Goal: Information Seeking & Learning: Learn about a topic

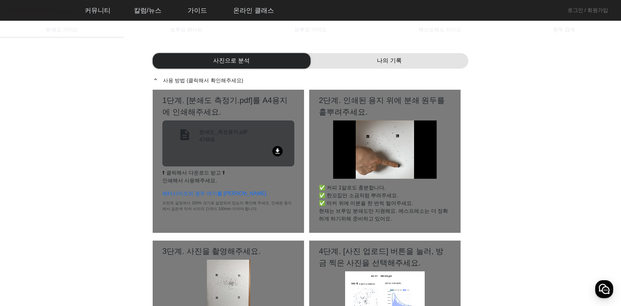
scroll to position [3, 0]
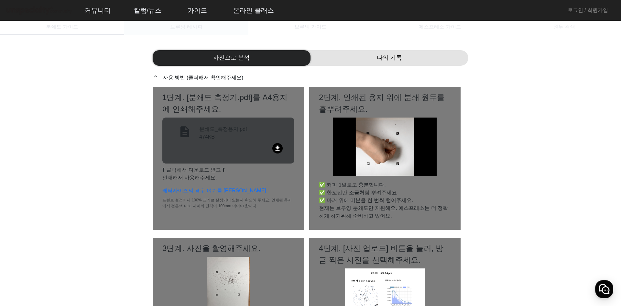
click at [196, 27] on span "브루잉 레시피" at bounding box center [186, 26] width 32 height 5
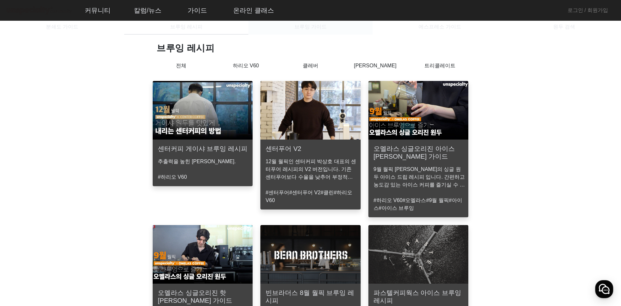
click at [330, 28] on div "브루잉 가이드" at bounding box center [310, 27] width 124 height 16
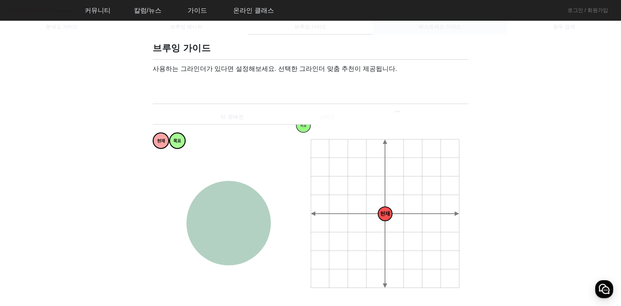
click at [432, 26] on span "에스프레소 가이드" at bounding box center [439, 26] width 43 height 5
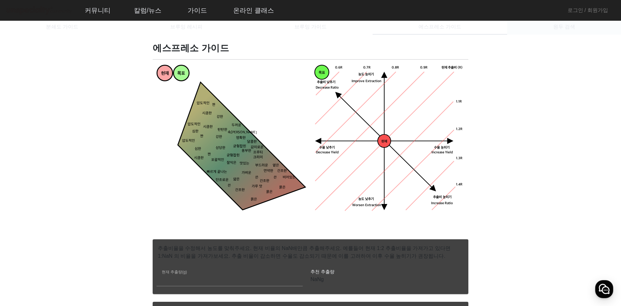
click at [532, 27] on div "원두 검색" at bounding box center [564, 27] width 114 height 16
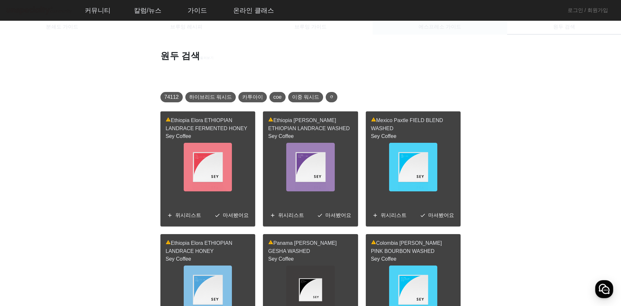
click at [471, 25] on div "에스프레소 가이드" at bounding box center [439, 27] width 134 height 16
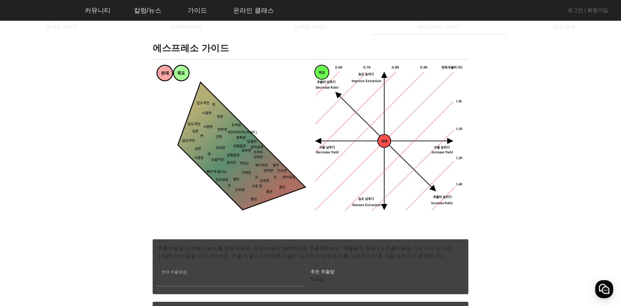
drag, startPoint x: 329, startPoint y: 27, endPoint x: 367, endPoint y: 107, distance: 87.9
click at [386, 140] on tspan "현재" at bounding box center [384, 141] width 6 height 4
click at [403, 98] on icon "현재 수율 낮추기 농도 높히기 농도 낮추기 추출비 높히기 현재 추출비 (R) 0.9R 1.1R 1.2R 1.3R 1.4R 0.8R 0.7R 0…" at bounding box center [389, 140] width 150 height 150
click at [313, 24] on span "브루잉 가이드" at bounding box center [310, 26] width 32 height 5
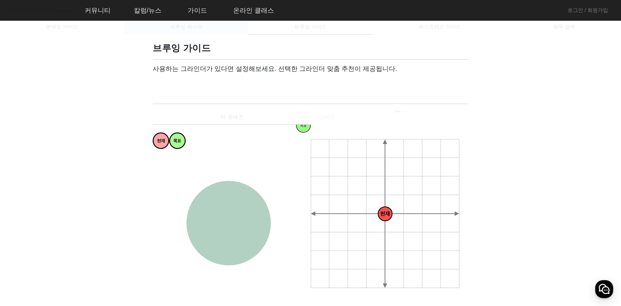
click at [200, 25] on span "브루잉 레시피" at bounding box center [186, 26] width 32 height 5
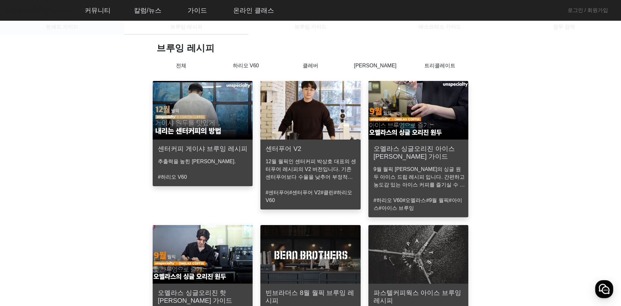
click at [68, 29] on span "분쇄도 가이드" at bounding box center [62, 26] width 32 height 5
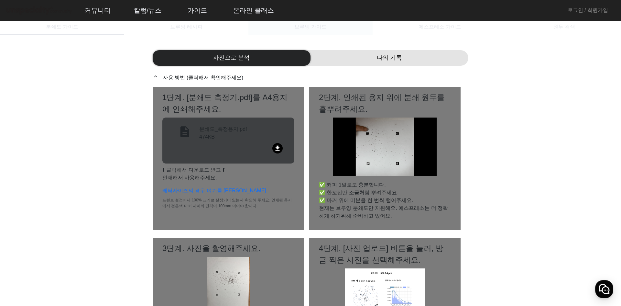
click at [308, 24] on span "브루잉 가이드" at bounding box center [310, 26] width 32 height 5
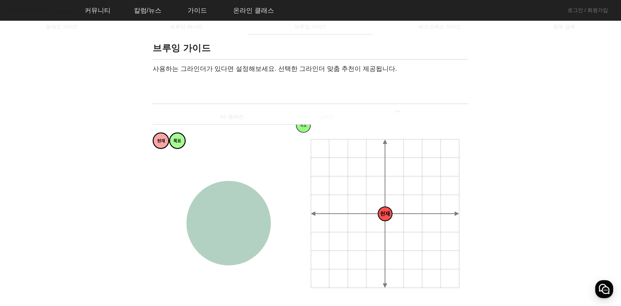
click at [338, 117] on div "약⋅중배전 강배전" at bounding box center [311, 117] width 316 height 16
click at [332, 113] on div "약⋅중배전 강배전" at bounding box center [311, 117] width 316 height 16
click at [439, 21] on span "에스프레소 가이드" at bounding box center [439, 27] width 43 height 16
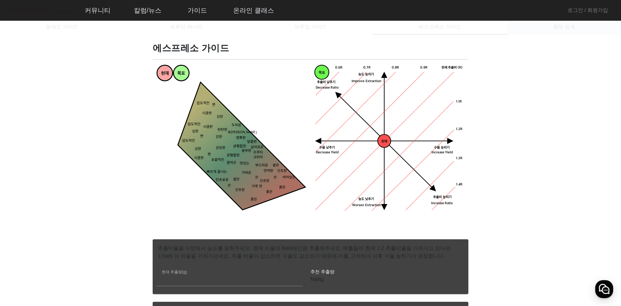
click at [544, 28] on div "원두 검색" at bounding box center [564, 27] width 114 height 16
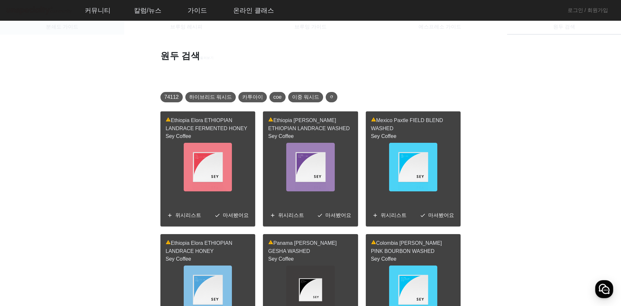
click at [59, 27] on span "분쇄도 가이드" at bounding box center [62, 26] width 32 height 5
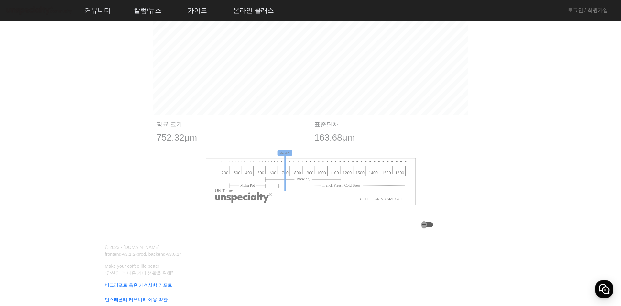
scroll to position [691, 0]
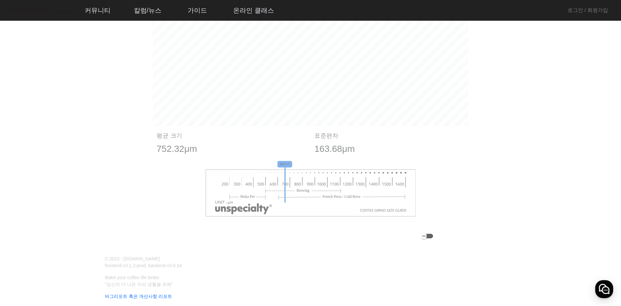
click at [431, 235] on div "button" at bounding box center [427, 235] width 12 height 5
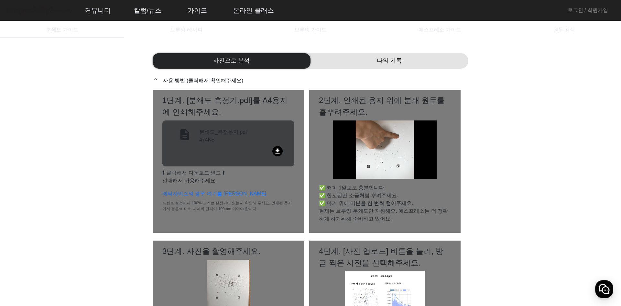
click at [388, 60] on span "나의 기록" at bounding box center [389, 60] width 25 height 9
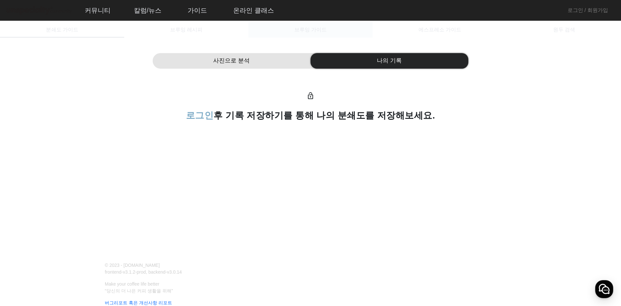
click at [334, 30] on div "브루잉 가이드" at bounding box center [310, 30] width 124 height 16
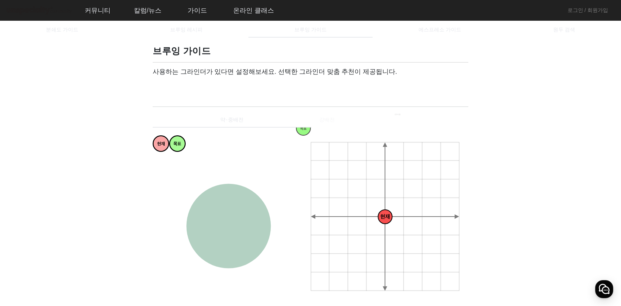
click at [475, 34] on div "에스프레소 가이드" at bounding box center [439, 30] width 134 height 16
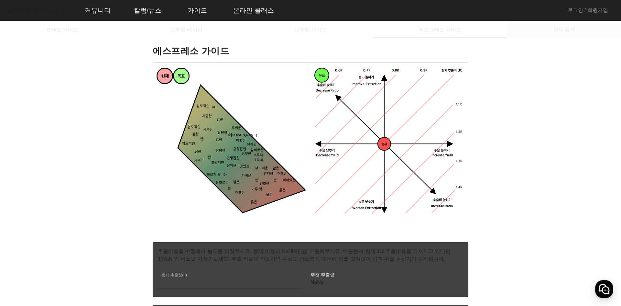
click at [576, 26] on div "원두 검색" at bounding box center [564, 30] width 114 height 16
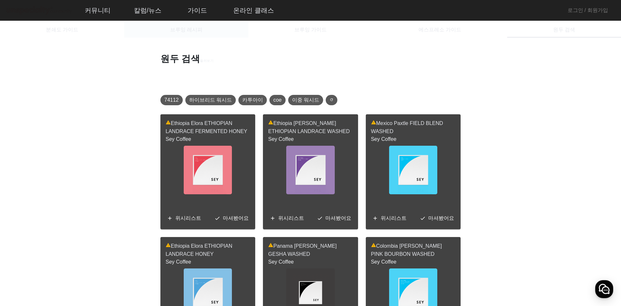
click at [161, 29] on div "브루잉 레시피" at bounding box center [186, 30] width 124 height 16
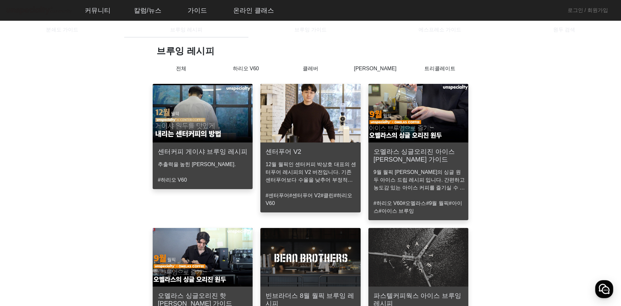
drag, startPoint x: 308, startPoint y: 33, endPoint x: 271, endPoint y: 57, distance: 43.5
drag, startPoint x: 271, startPoint y: 57, endPoint x: 247, endPoint y: 64, distance: 25.4
click at [249, 68] on p "하리오 V60" at bounding box center [245, 69] width 65 height 8
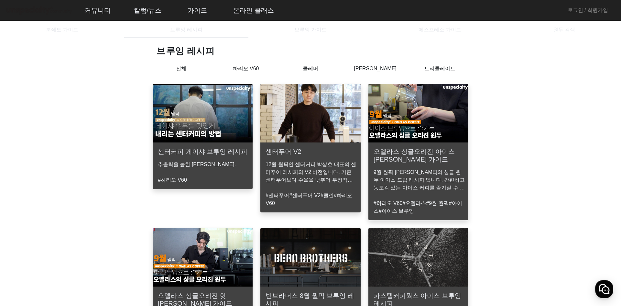
click at [315, 70] on p "클레버" at bounding box center [310, 69] width 65 height 8
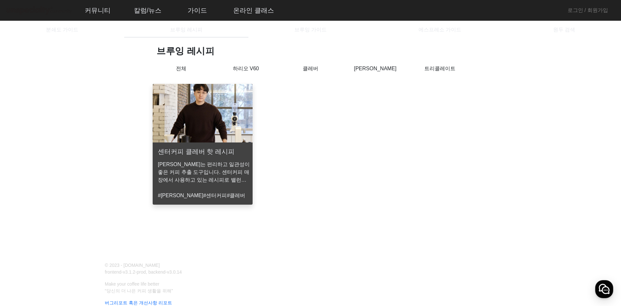
click at [376, 68] on p "[PERSON_NAME]" at bounding box center [375, 69] width 65 height 8
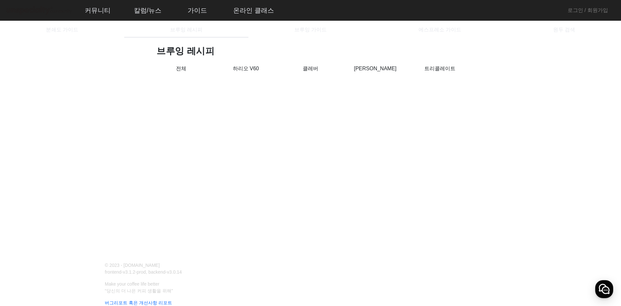
click at [441, 68] on p "트리콜레이트" at bounding box center [439, 69] width 65 height 8
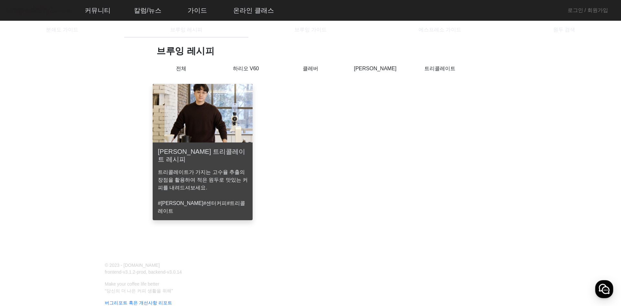
click at [297, 72] on p "클레버" at bounding box center [310, 69] width 65 height 8
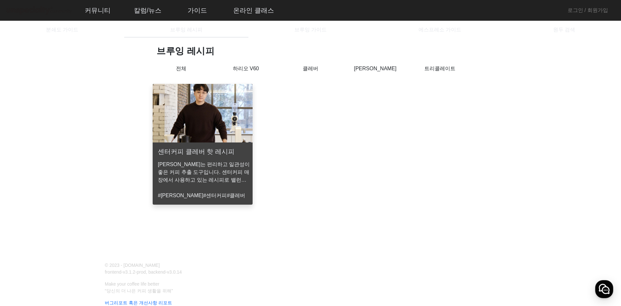
click at [239, 73] on div "하리오 V60" at bounding box center [245, 73] width 65 height 16
click at [195, 73] on div "전체" at bounding box center [181, 73] width 65 height 16
click at [327, 35] on div "브루잉 가이드" at bounding box center [310, 30] width 124 height 16
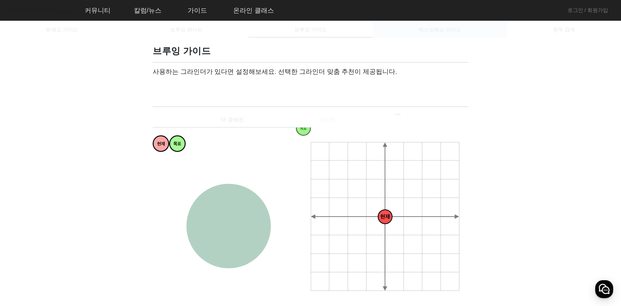
click at [424, 31] on span "에스프레소 가이드" at bounding box center [439, 29] width 43 height 5
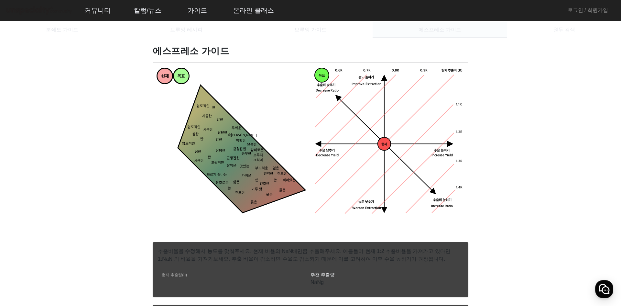
click at [376, 35] on div "에스프레소 가이드" at bounding box center [439, 30] width 134 height 16
click at [344, 31] on div "브루잉 가이드" at bounding box center [310, 30] width 124 height 16
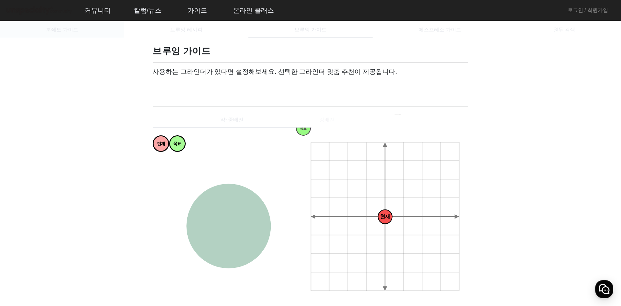
click at [26, 31] on div "분쇄도 가이드" at bounding box center [62, 30] width 124 height 16
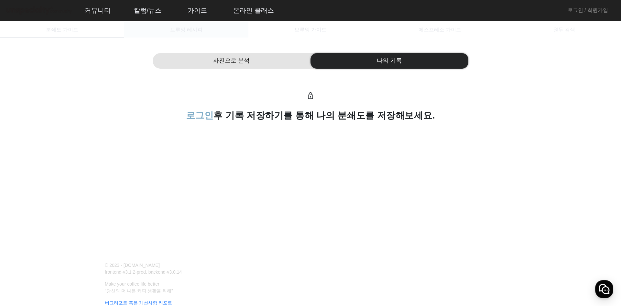
click at [210, 36] on div "브루잉 레시피" at bounding box center [186, 30] width 124 height 16
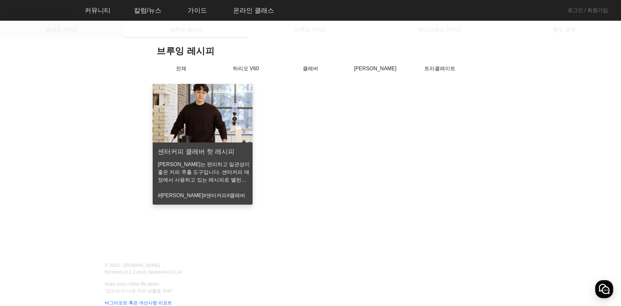
click at [64, 27] on span "분쇄도 가이드" at bounding box center [62, 29] width 32 height 5
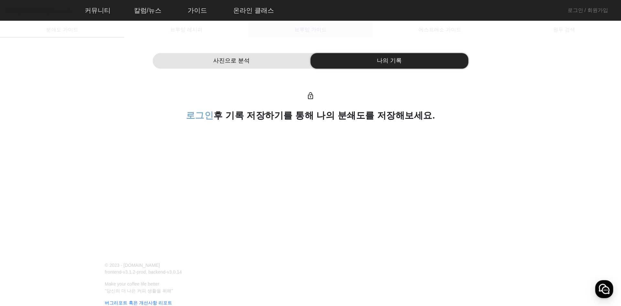
click at [334, 28] on div "브루잉 가이드" at bounding box center [310, 30] width 124 height 16
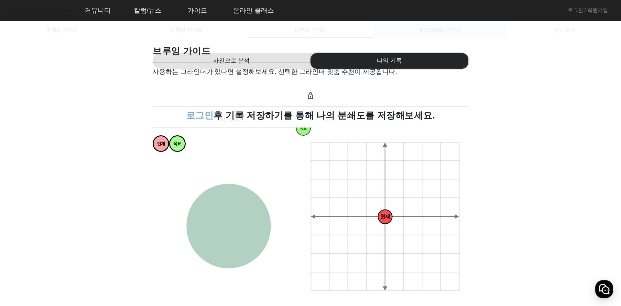
click at [440, 37] on span "에스프레소 가이드" at bounding box center [439, 30] width 43 height 16
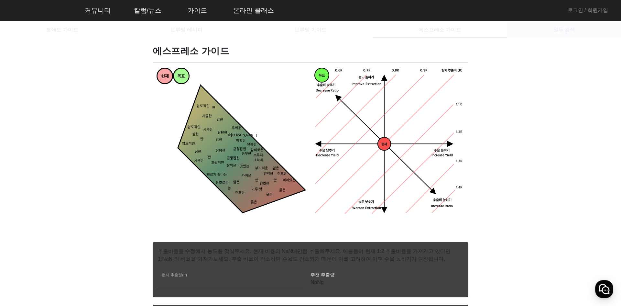
click at [530, 32] on div "원두 검색" at bounding box center [564, 30] width 114 height 16
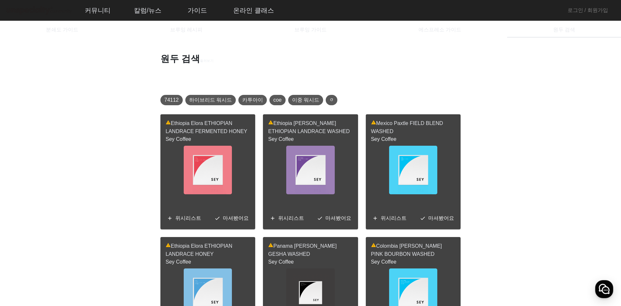
click at [460, 27] on div "에스프레소 가이드" at bounding box center [439, 30] width 134 height 16
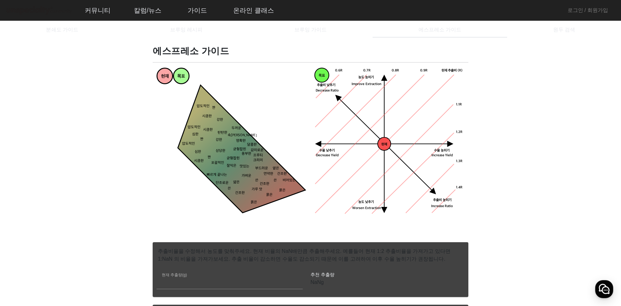
click at [314, 25] on span "브루잉 가이드" at bounding box center [310, 30] width 32 height 16
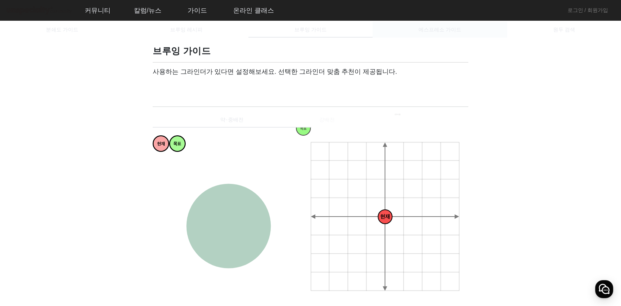
click at [395, 30] on div "에스프레소 가이드" at bounding box center [439, 30] width 134 height 16
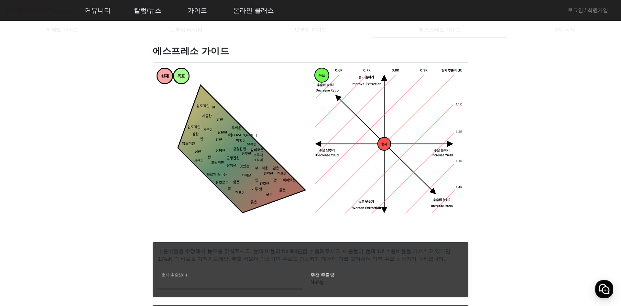
click at [235, 277] on div "현재 추출량(g) **" at bounding box center [230, 279] width 136 height 18
click at [295, 284] on input "**" at bounding box center [230, 282] width 136 height 8
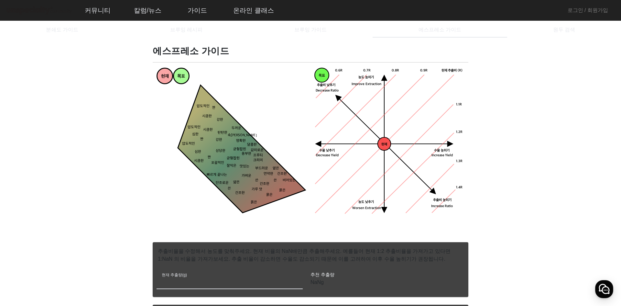
click at [295, 284] on input "**" at bounding box center [230, 282] width 136 height 8
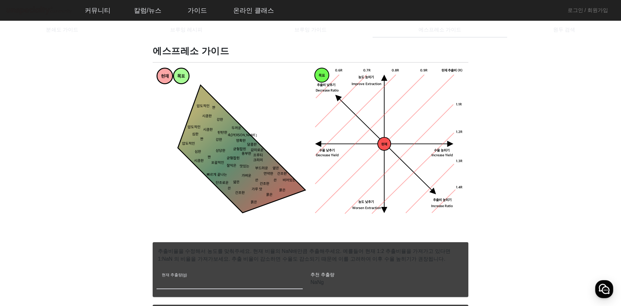
click at [295, 284] on input "**" at bounding box center [230, 282] width 136 height 8
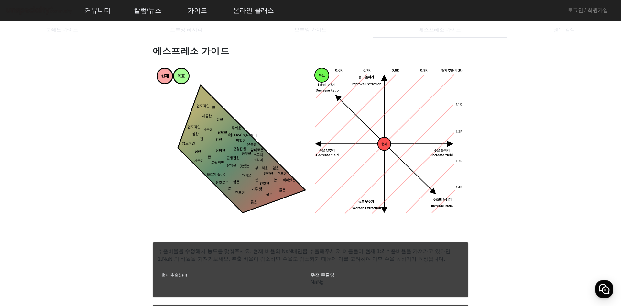
click at [295, 284] on input "**" at bounding box center [230, 282] width 136 height 8
type input "**"
click at [295, 284] on input "**" at bounding box center [230, 282] width 136 height 8
drag, startPoint x: 75, startPoint y: 20, endPoint x: 51, endPoint y: 38, distance: 29.9
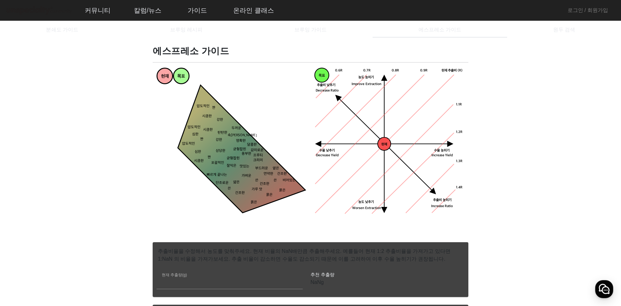
click at [55, 32] on span "분쇄도 가이드" at bounding box center [62, 29] width 32 height 5
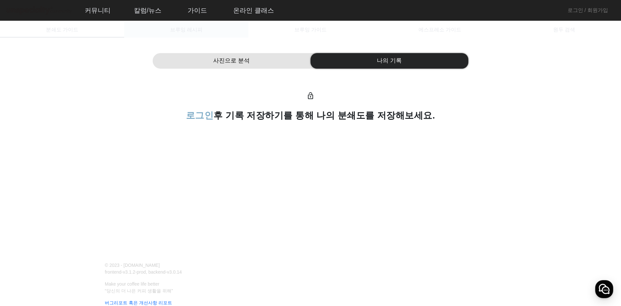
click at [216, 28] on div "브루잉 레시피" at bounding box center [186, 30] width 124 height 16
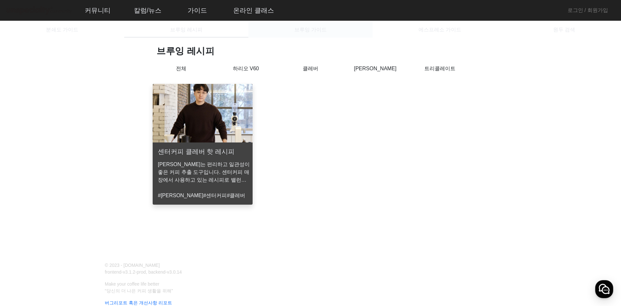
click at [303, 35] on span "브루잉 가이드" at bounding box center [310, 30] width 32 height 16
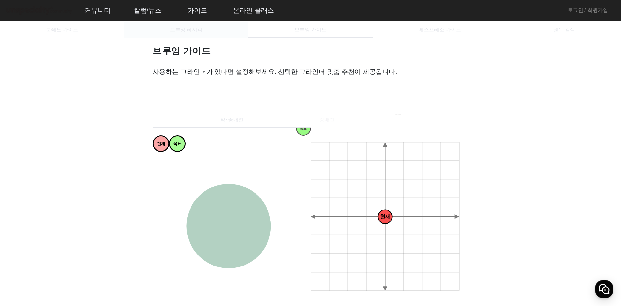
click at [208, 36] on div "브루잉 레시피" at bounding box center [186, 30] width 124 height 16
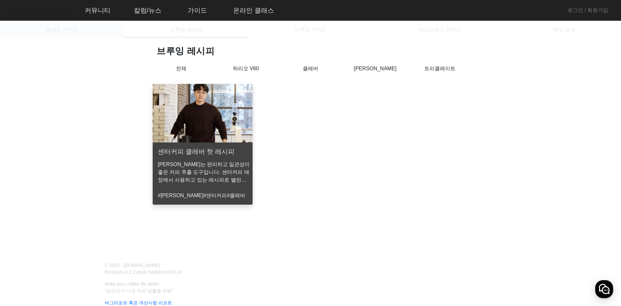
click at [82, 32] on div "분쇄도 가이드" at bounding box center [62, 30] width 124 height 16
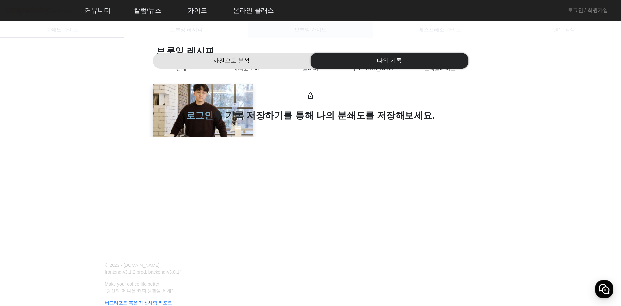
click at [319, 32] on span "브루잉 가이드" at bounding box center [310, 29] width 32 height 5
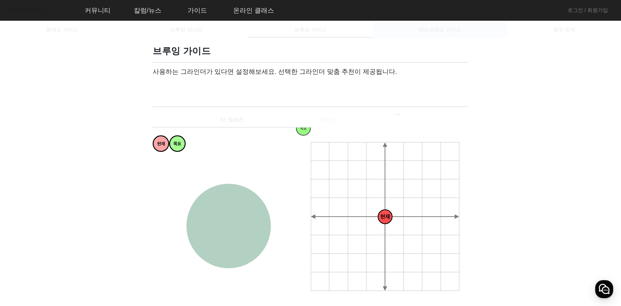
click at [457, 31] on span "에스프레소 가이드" at bounding box center [439, 29] width 43 height 5
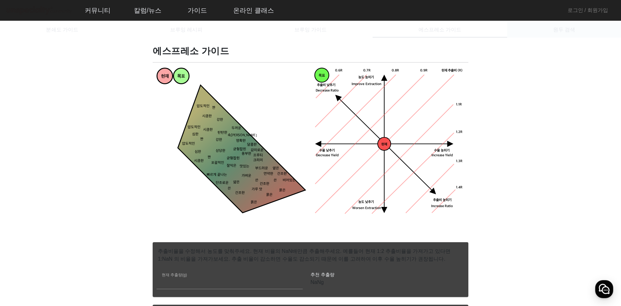
click at [548, 28] on div "원두 검색" at bounding box center [564, 30] width 114 height 16
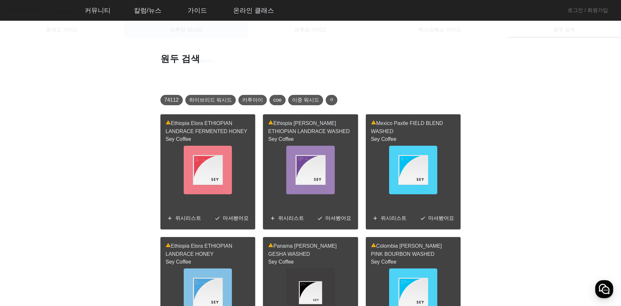
click at [179, 32] on span "브루잉 레시피" at bounding box center [186, 29] width 32 height 5
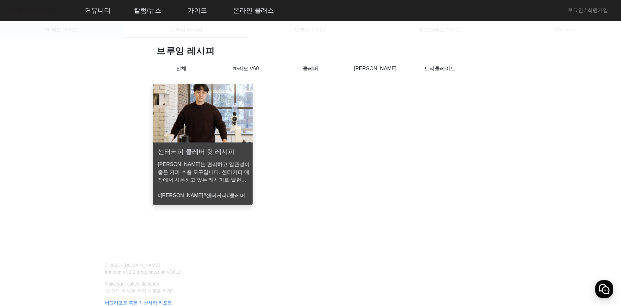
click at [104, 34] on div "분쇄도 가이드" at bounding box center [62, 30] width 124 height 16
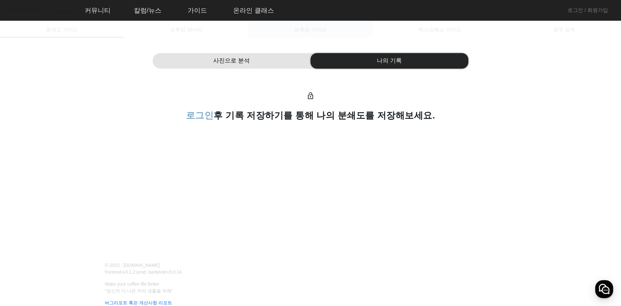
click at [299, 36] on span "브루잉 가이드" at bounding box center [310, 30] width 32 height 16
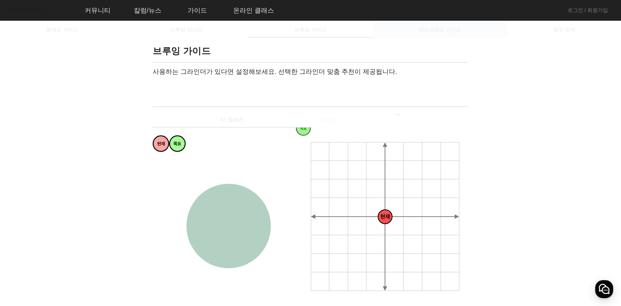
click at [414, 36] on div "에스프레소 가이드" at bounding box center [439, 30] width 134 height 16
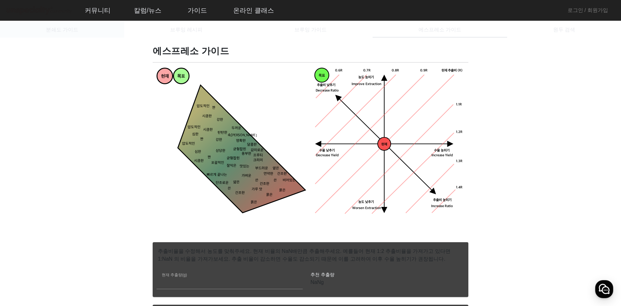
click at [84, 33] on div "분쇄도 가이드" at bounding box center [62, 30] width 124 height 16
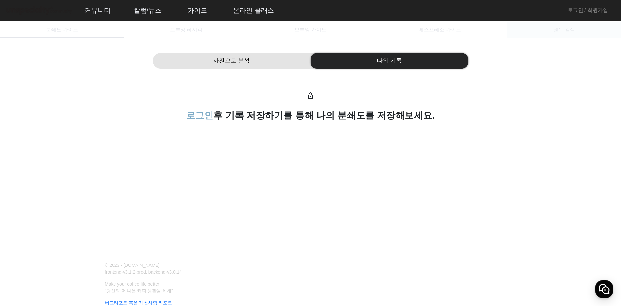
click at [542, 35] on div "원두 검색" at bounding box center [564, 30] width 114 height 16
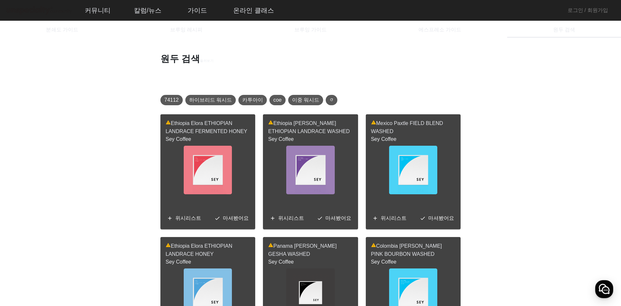
click at [276, 24] on div "브루잉 가이드" at bounding box center [310, 30] width 124 height 16
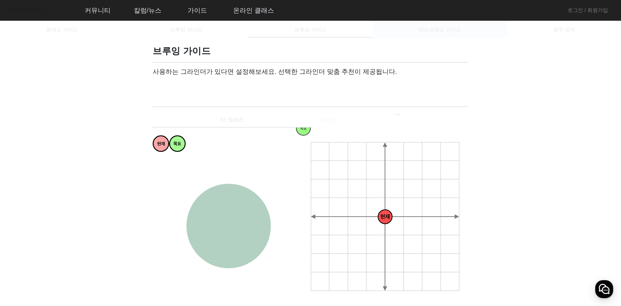
click at [421, 35] on span "에스프레소 가이드" at bounding box center [439, 30] width 43 height 16
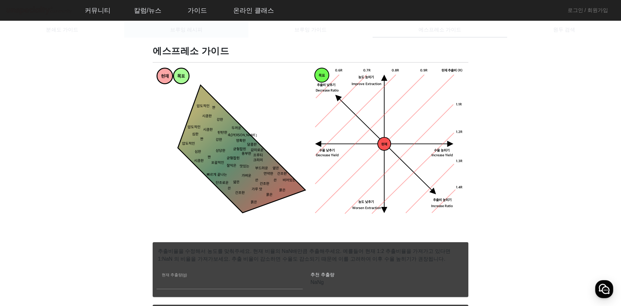
click at [206, 28] on div "브루잉 레시피" at bounding box center [186, 30] width 124 height 16
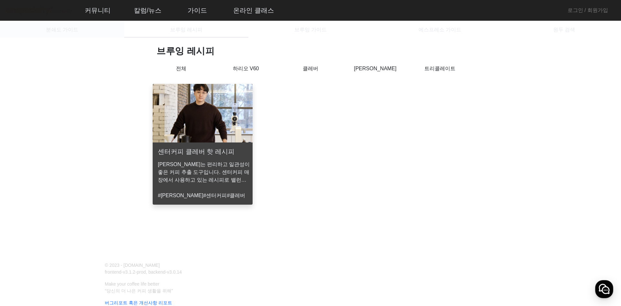
click at [52, 27] on span "분쇄도 가이드" at bounding box center [62, 29] width 32 height 5
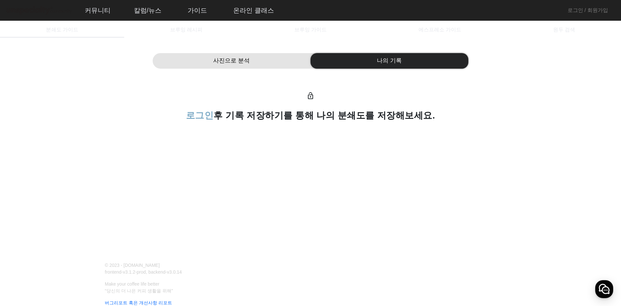
click at [221, 38] on div "사진으로 분석 나의 기록 lock_open 로그인 후 기록 저장하기를 통해 나의 분쇄도를 저장해보세요." at bounding box center [310, 87] width 621 height 99
click at [211, 34] on div "브루잉 레시피" at bounding box center [186, 30] width 124 height 16
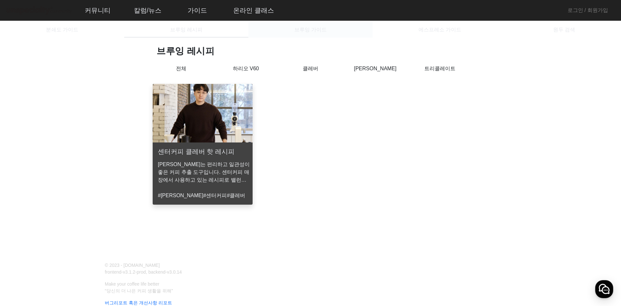
click at [309, 37] on span "브루잉 가이드" at bounding box center [310, 30] width 32 height 16
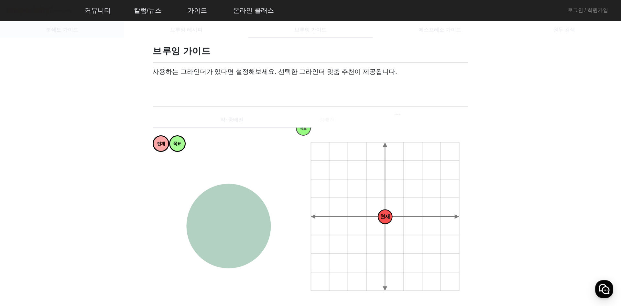
click at [76, 32] on span "분쇄도 가이드" at bounding box center [62, 29] width 32 height 5
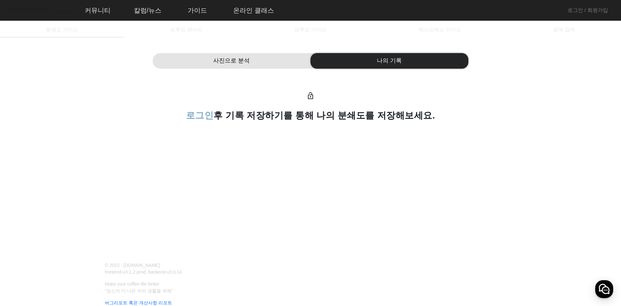
click at [246, 58] on span "사진으로 분석" at bounding box center [231, 60] width 37 height 9
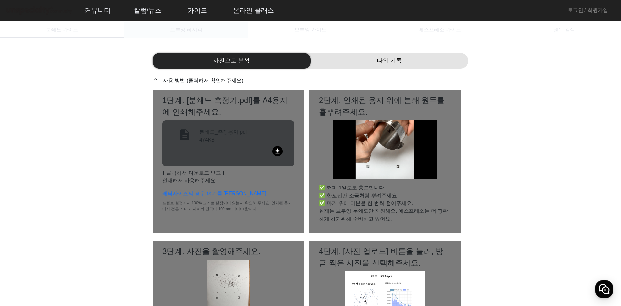
click at [188, 27] on span "브루잉 레시피" at bounding box center [186, 29] width 32 height 5
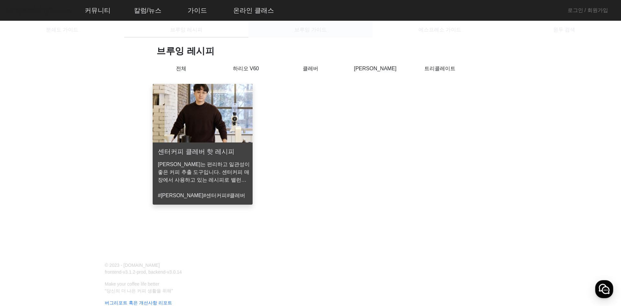
click at [302, 31] on span "브루잉 가이드" at bounding box center [310, 29] width 32 height 5
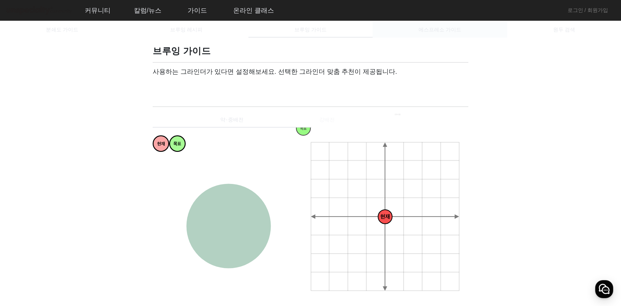
click at [428, 29] on span "에스프레소 가이드" at bounding box center [439, 29] width 43 height 5
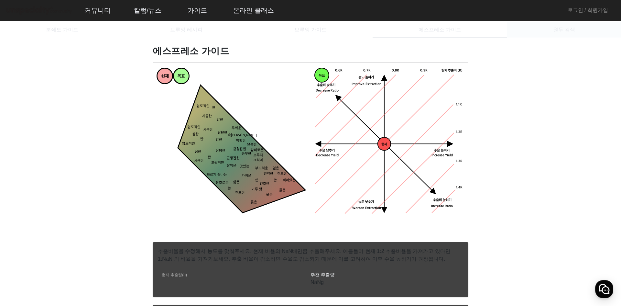
click at [538, 33] on div "원두 검색" at bounding box center [564, 30] width 114 height 16
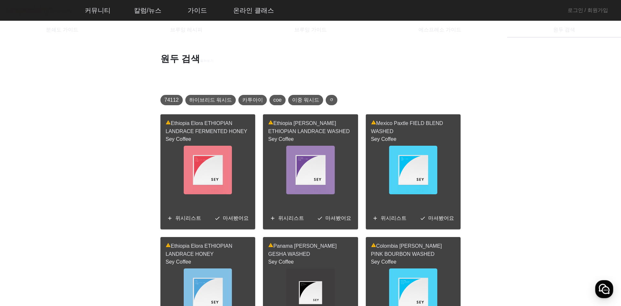
drag, startPoint x: 497, startPoint y: 80, endPoint x: 503, endPoint y: 99, distance: 19.9
click at [67, 30] on span "분쇄도 가이드" at bounding box center [62, 29] width 32 height 5
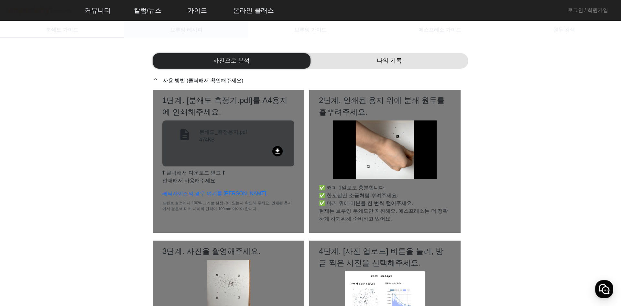
click at [180, 27] on span "브루잉 레시피" at bounding box center [186, 29] width 32 height 5
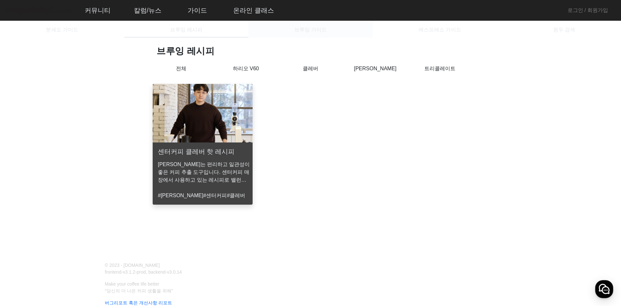
drag, startPoint x: 305, startPoint y: 29, endPoint x: 312, endPoint y: 29, distance: 7.1
click at [305, 29] on span "브루잉 가이드" at bounding box center [310, 29] width 32 height 5
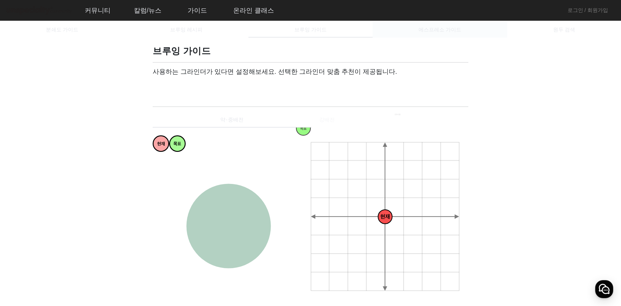
click at [429, 29] on span "에스프레소 가이드" at bounding box center [439, 29] width 43 height 5
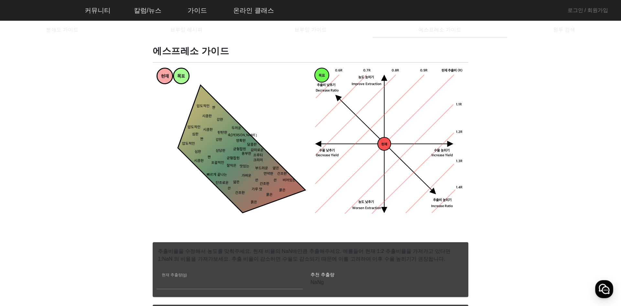
click at [49, 9] on img at bounding box center [39, 10] width 68 height 11
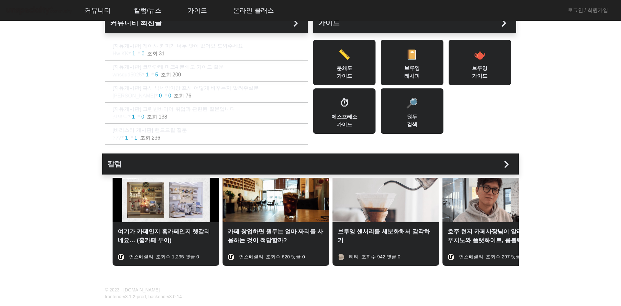
scroll to position [72, 0]
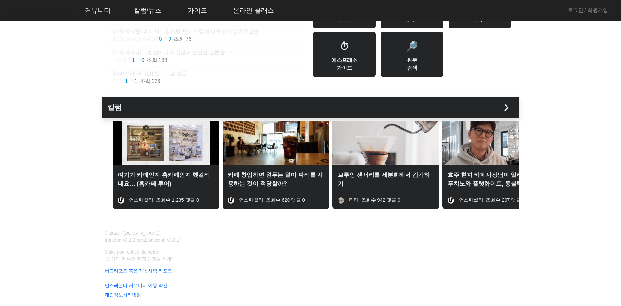
drag, startPoint x: 105, startPoint y: 231, endPoint x: 193, endPoint y: 260, distance: 93.0
click at [193, 260] on div "© 2023 - [DOMAIN_NAME] frontend-v3.1.2-prod, backend-v3.0.14 Make your coffee l…" at bounding box center [306, 264] width 411 height 68
click at [193, 260] on p "Make your coffee life better “당신의 더 나은 커피 생활을 위해”" at bounding box center [306, 255] width 411 height 14
click at [113, 233] on p "© 2023 - [DOMAIN_NAME] frontend-v3.1.2-prod, backend-v3.0.14" at bounding box center [204, 237] width 206 height 14
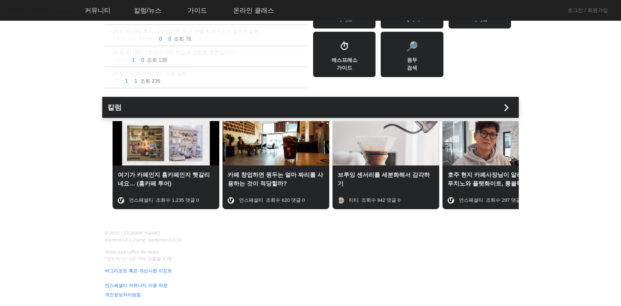
click at [113, 233] on p "© 2023 - [DOMAIN_NAME] frontend-v3.1.2-prod, backend-v3.0.14" at bounding box center [204, 237] width 206 height 14
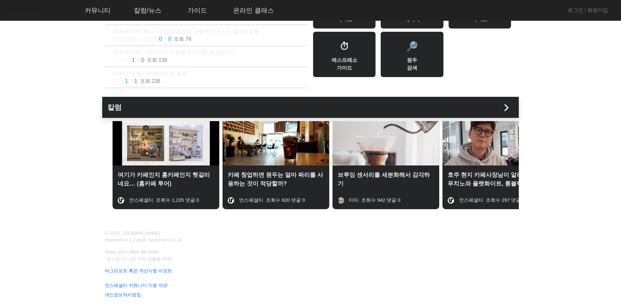
click at [113, 233] on p "© 2023 - [DOMAIN_NAME] frontend-v3.1.2-prod, backend-v3.0.14" at bounding box center [204, 237] width 206 height 14
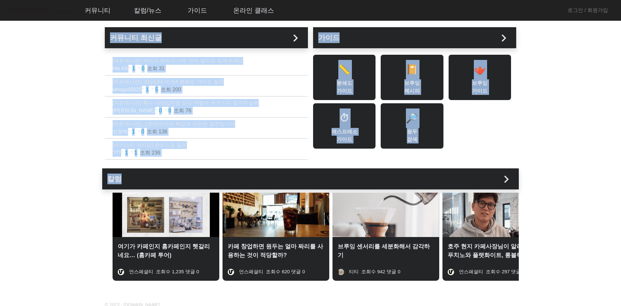
drag, startPoint x: 100, startPoint y: 25, endPoint x: 574, endPoint y: 228, distance: 515.7
click at [574, 228] on app-index "커뮤니티 최신글 chevron_right [자유게시판] 게이샤 커피가 너무 맛이 없어요 도와주세요 Hw KK favorite 1 chat_bu…" at bounding box center [310, 146] width 621 height 293
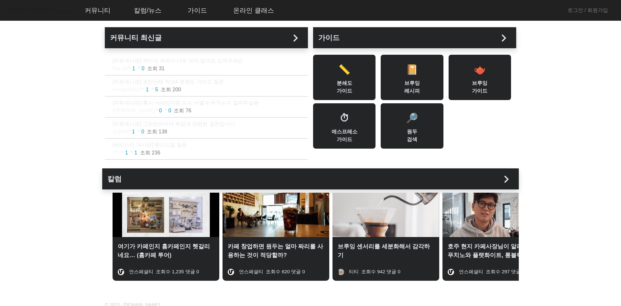
click at [528, 96] on app-index "커뮤니티 최신글 chevron_right [자유게시판] 게이샤 커피가 너무 맛이 없어요 도와주세요 Hw KK favorite 1 chat_bu…" at bounding box center [310, 146] width 621 height 293
drag, startPoint x: 101, startPoint y: 23, endPoint x: 553, endPoint y: 134, distance: 466.6
click at [553, 134] on app-root "커뮤니티 ▼ 자유게시판 바리스타 게시판 로스터 게시판 머신 게시판 구인구직 칼럼/뉴스 ▼ 칼럼 주요 이벤트 옥션정보 자료실 가이드 ▼ 분쇄도 …" at bounding box center [310, 188] width 621 height 377
click at [553, 134] on app-index "커뮤니티 최신글 chevron_right [자유게시판] 게이샤 커피가 너무 맛이 없어요 도와주세요 Hw KK favorite 1 chat_bu…" at bounding box center [310, 146] width 621 height 293
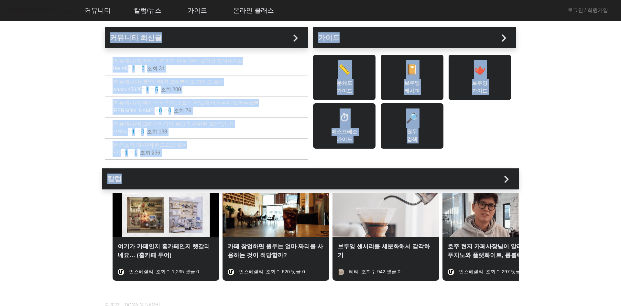
drag, startPoint x: 96, startPoint y: 27, endPoint x: 562, endPoint y: 249, distance: 516.4
click at [562, 249] on app-index "커뮤니티 최신글 chevron_right [자유게시판] 게이샤 커피가 너무 맛이 없어요 도와주세요 Hw KK favorite 1 chat_bu…" at bounding box center [310, 146] width 621 height 293
drag, startPoint x: 571, startPoint y: 299, endPoint x: 58, endPoint y: 27, distance: 580.7
click at [58, 27] on app-root "커뮤니티 ▼ 자유게시판 바리스타 게시판 로스터 게시판 머신 게시판 구인구직 칼럼/뉴스 ▼ 칼럼 주요 이벤트 옥션정보 자료실 가이드 ▼ 분쇄도 …" at bounding box center [310, 188] width 621 height 377
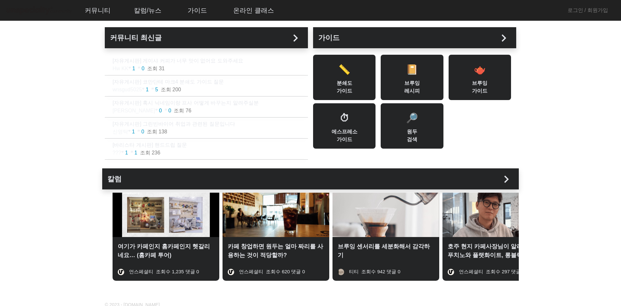
click at [58, 27] on app-index "커뮤니티 최신글 chevron_right [자유게시판] 게이샤 커피가 너무 맛이 없어요 도와주세요 Hw KK favorite 1 chat_bu…" at bounding box center [310, 146] width 621 height 293
drag, startPoint x: 89, startPoint y: 20, endPoint x: 56, endPoint y: 35, distance: 36.4
click at [56, 35] on app-root "커뮤니티 ▼ 자유게시판 바리스타 게시판 로스터 게시판 머신 게시판 구인구직 칼럼/뉴스 ▼ 칼럼 주요 이벤트 옥션정보 자료실 가이드 ▼ 분쇄도 …" at bounding box center [310, 188] width 621 height 377
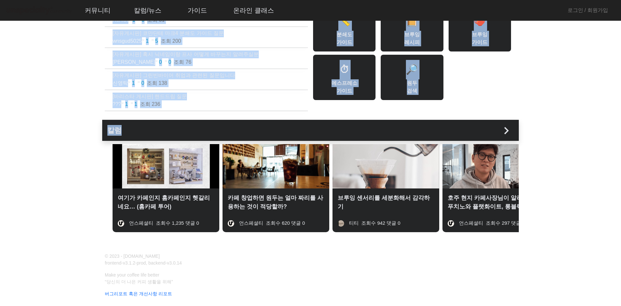
scroll to position [72, 0]
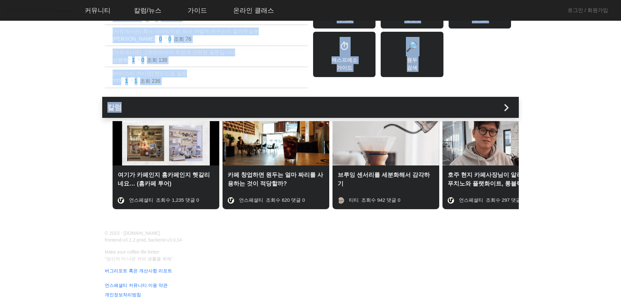
drag, startPoint x: 96, startPoint y: 28, endPoint x: 597, endPoint y: 288, distance: 564.8
click at [597, 288] on app-root "커뮤니티 ▼ 자유게시판 바리스타 게시판 로스터 게시판 머신 게시판 구인구직 칼럼/뉴스 ▼ 칼럼 주요 이벤트 옥션정보 자료실 가이드 ▼ 분쇄도 …" at bounding box center [310, 117] width 621 height 377
click at [595, 285] on footer "© 2023 - [DOMAIN_NAME] frontend-v3.1.2-prod, backend-v3.0.14 Make your coffee l…" at bounding box center [310, 264] width 621 height 84
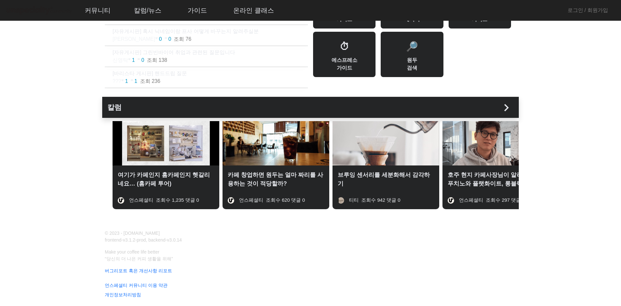
drag, startPoint x: 592, startPoint y: 287, endPoint x: 478, endPoint y: 231, distance: 127.2
click at [478, 231] on footer "© 2023 - [DOMAIN_NAME] frontend-v3.1.2-prod, backend-v3.0.14 Make your coffee l…" at bounding box center [310, 264] width 621 height 84
drag, startPoint x: 172, startPoint y: 258, endPoint x: 109, endPoint y: 244, distance: 64.4
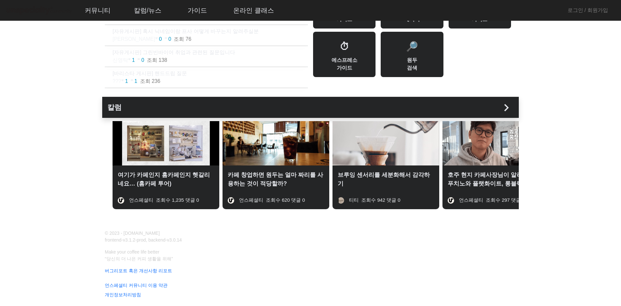
click at [109, 244] on div "© 2023 - [DOMAIN_NAME] frontend-v3.1.2-prod, backend-v3.0.14 Make your coffee l…" at bounding box center [306, 264] width 411 height 68
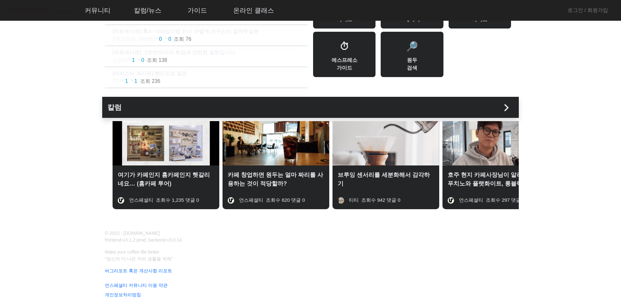
drag, startPoint x: 425, startPoint y: 268, endPoint x: 131, endPoint y: 257, distance: 294.4
click at [131, 257] on div "© 2023 - [DOMAIN_NAME] frontend-v3.1.2-prod, backend-v3.0.14 Make your coffee l…" at bounding box center [306, 264] width 411 height 68
drag, startPoint x: 174, startPoint y: 258, endPoint x: 102, endPoint y: 231, distance: 77.0
click at [100, 234] on div "© 2023 - [DOMAIN_NAME] frontend-v3.1.2-prod, backend-v3.0.14 Make your coffee l…" at bounding box center [310, 264] width 427 height 84
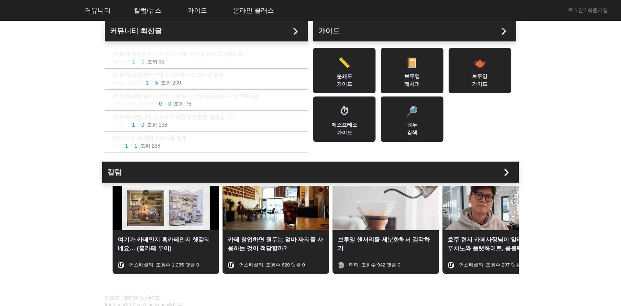
scroll to position [0, 0]
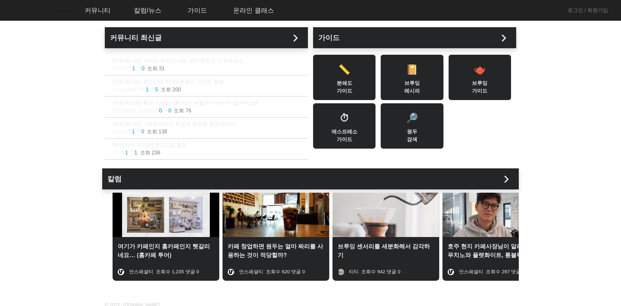
drag, startPoint x: 103, startPoint y: 24, endPoint x: 100, endPoint y: 25, distance: 3.4
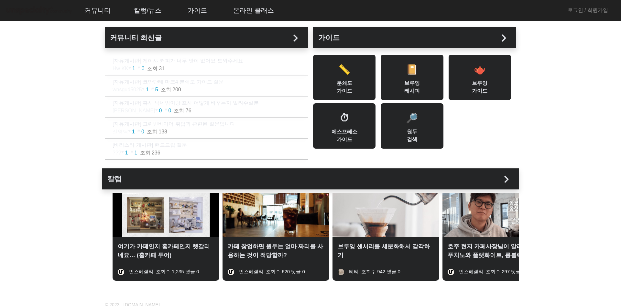
click at [100, 25] on div "커뮤니티 최신글 chevron_right [자유게시판] 게이샤 커피가 너무 맛이 없어요 도와주세요 Hw KK favorite 1 chat_bu…" at bounding box center [310, 156] width 427 height 274
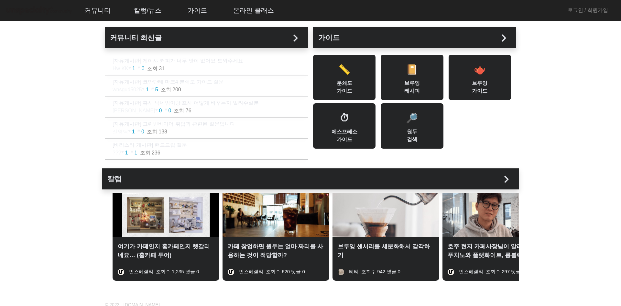
drag, startPoint x: 3, startPoint y: 8, endPoint x: 548, endPoint y: 89, distance: 550.6
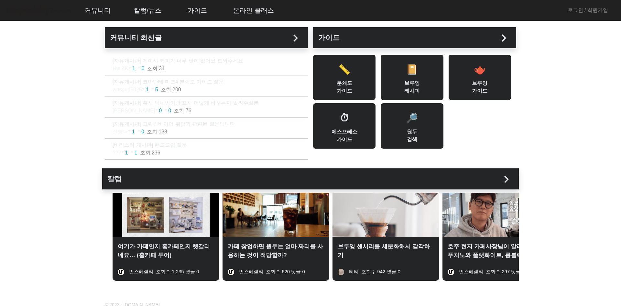
click at [548, 89] on app-root "커뮤니티 ▼ 자유게시판 바리스타 게시판 로스터 게시판 머신 게시판 구인구직 칼럼/뉴스 ▼ 칼럼 주요 이벤트 옥션정보 자료실 가이드 ▼ 분쇄도 …" at bounding box center [310, 188] width 621 height 377
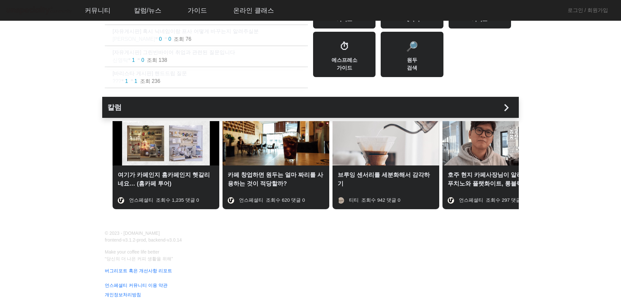
drag, startPoint x: 578, startPoint y: 263, endPoint x: 111, endPoint y: 244, distance: 467.5
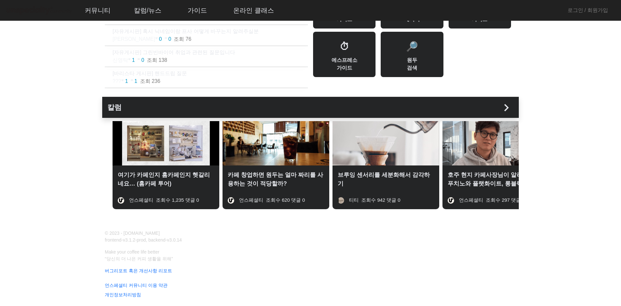
click at [83, 240] on footer "© 2023 - [DOMAIN_NAME] frontend-v3.1.2-prod, backend-v3.0.14 Make your coffee l…" at bounding box center [310, 264] width 621 height 84
drag, startPoint x: 172, startPoint y: 257, endPoint x: 124, endPoint y: 252, distance: 48.8
click at [124, 252] on p "Make your coffee life better “당신의 더 나은 커피 생활을 위해”" at bounding box center [306, 255] width 411 height 14
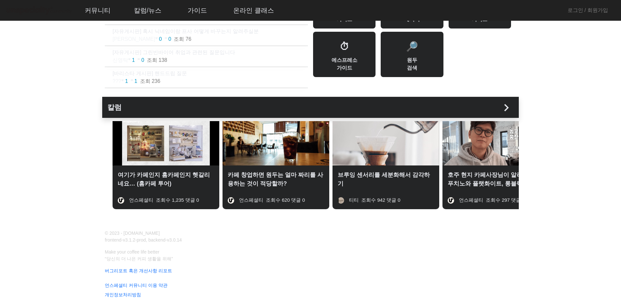
scroll to position [0, 0]
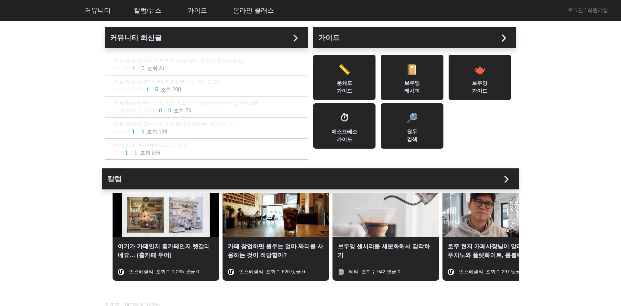
drag, startPoint x: 0, startPoint y: 8, endPoint x: 575, endPoint y: 159, distance: 594.8
click at [575, 159] on app-root "커뮤니티 ▼ 자유게시판 바리스타 게시판 로스터 게시판 머신 게시판 구인구직 칼럼/뉴스 ▼ 칼럼 주요 이벤트 옥션정보 자료실 가이드 ▼ 분쇄도 …" at bounding box center [310, 188] width 621 height 377
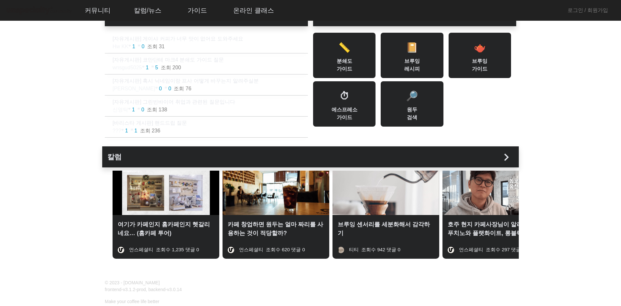
scroll to position [72, 0]
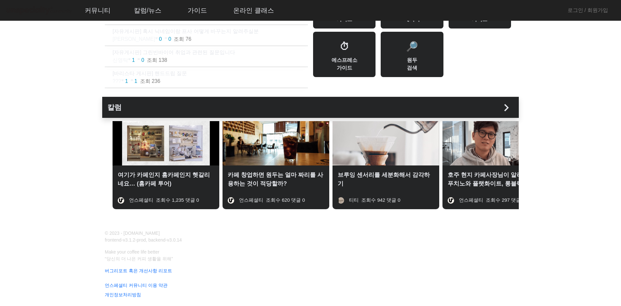
drag, startPoint x: 191, startPoint y: 255, endPoint x: 87, endPoint y: 209, distance: 113.8
click at [95, 213] on app-root "커뮤니티 ▼ 자유게시판 바리스타 게시판 로스터 게시판 머신 게시판 구인구직 칼럼/뉴스 ▼ 칼럼 주요 이벤트 옥션정보 자료실 가이드 ▼ 분쇄도 …" at bounding box center [310, 117] width 621 height 377
drag, startPoint x: 173, startPoint y: 258, endPoint x: 87, endPoint y: 200, distance: 103.7
click at [85, 204] on app-root "커뮤니티 ▼ 자유게시판 바리스타 게시판 로스터 게시판 머신 게시판 구인구직 칼럼/뉴스 ▼ 칼럼 주요 이벤트 옥션정보 자료실 가이드 ▼ 분쇄도 …" at bounding box center [310, 117] width 621 height 377
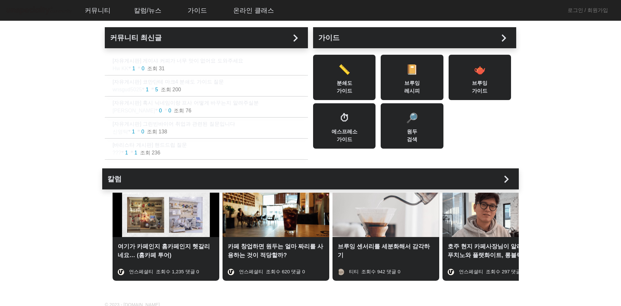
drag, startPoint x: 4, startPoint y: 11, endPoint x: 574, endPoint y: 153, distance: 587.7
click at [574, 153] on app-root "커뮤니티 ▼ 자유게시판 바리스타 게시판 로스터 게시판 머신 게시판 구인구직 칼럼/뉴스 ▼ 칼럼 주요 이벤트 옥션정보 자료실 가이드 ▼ 분쇄도 …" at bounding box center [310, 188] width 621 height 377
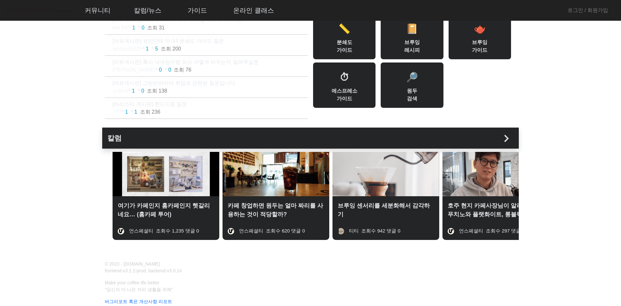
scroll to position [32, 0]
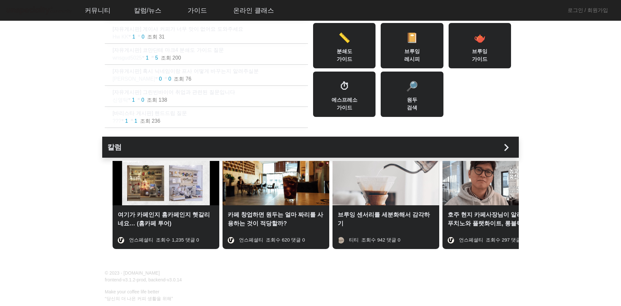
click at [408, 198] on img at bounding box center [385, 183] width 107 height 44
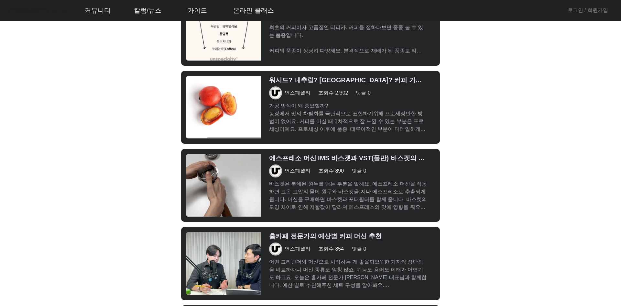
scroll to position [2510, 0]
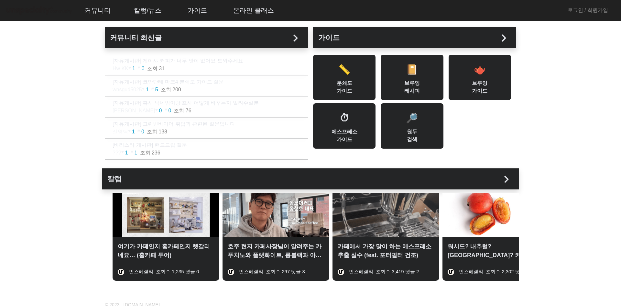
scroll to position [72, 0]
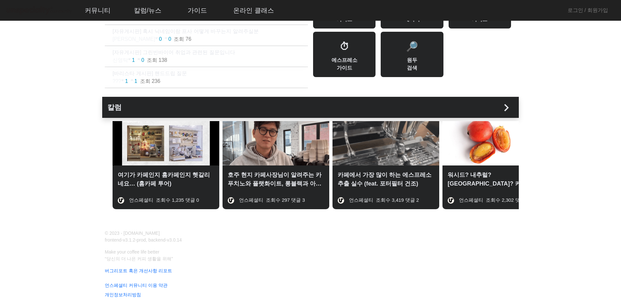
drag, startPoint x: 169, startPoint y: 258, endPoint x: 112, endPoint y: 232, distance: 62.5
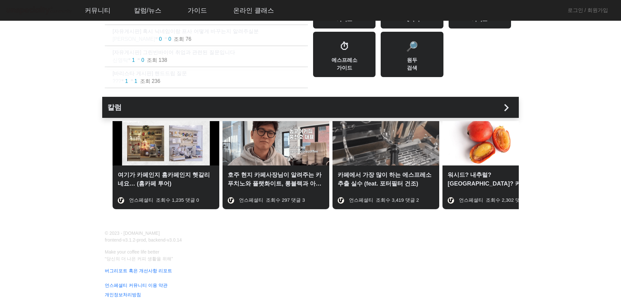
click at [112, 232] on div "© 2023 - [DOMAIN_NAME] frontend-v3.1.2-prod, backend-v3.0.14 Make your coffee l…" at bounding box center [306, 264] width 411 height 68
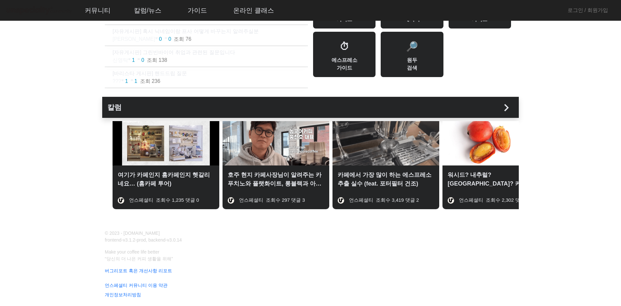
scroll to position [0, 0]
